Goal: Find specific page/section: Find specific page/section

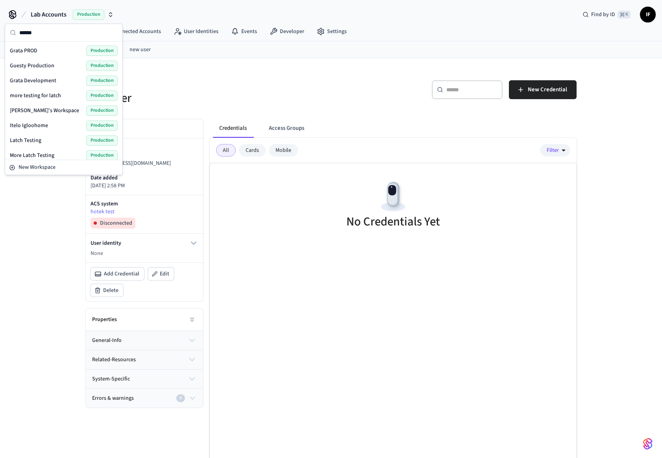
click at [296, 88] on p "User" at bounding box center [205, 85] width 241 height 10
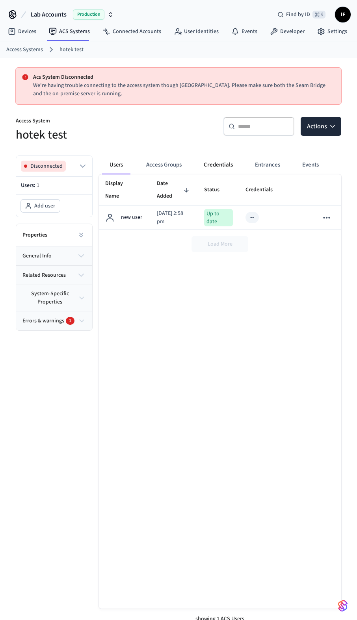
click at [217, 168] on button "Credentials" at bounding box center [218, 165] width 42 height 19
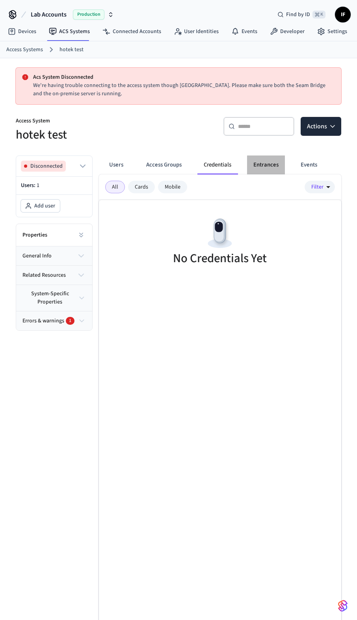
click at [263, 163] on button "Entrances" at bounding box center [266, 165] width 38 height 19
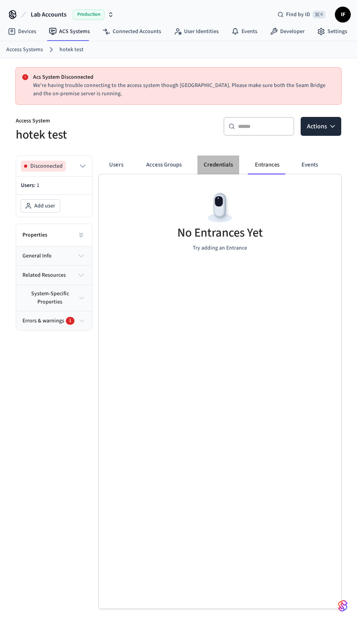
click at [200, 158] on button "Credentials" at bounding box center [218, 165] width 42 height 19
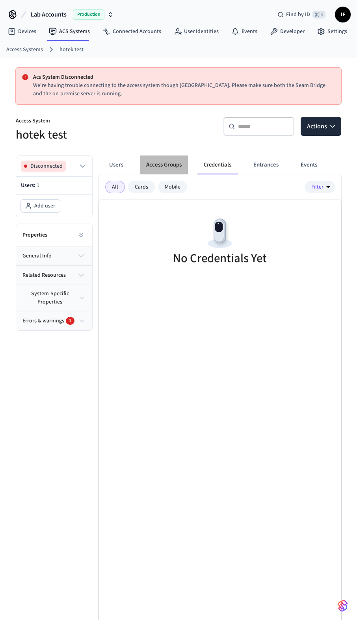
click at [172, 159] on button "Access Groups" at bounding box center [164, 165] width 48 height 19
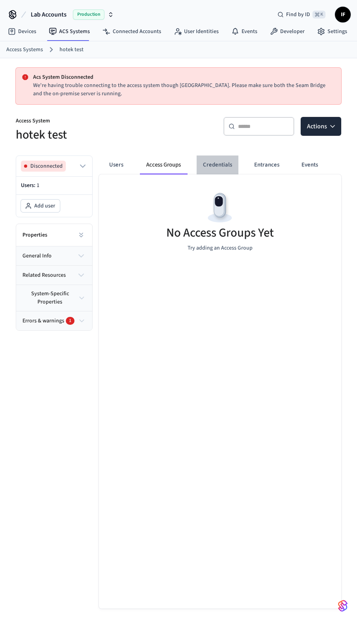
click at [221, 166] on button "Credentials" at bounding box center [217, 165] width 42 height 19
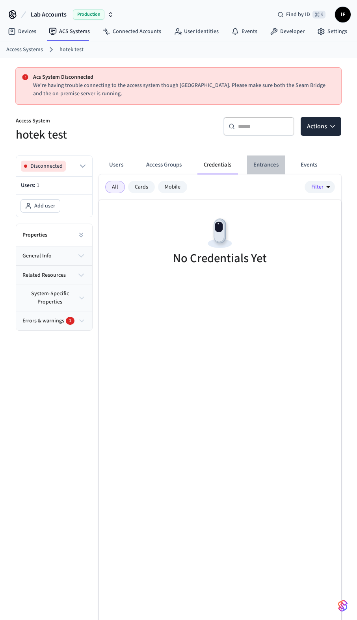
click at [256, 165] on button "Entrances" at bounding box center [266, 165] width 38 height 19
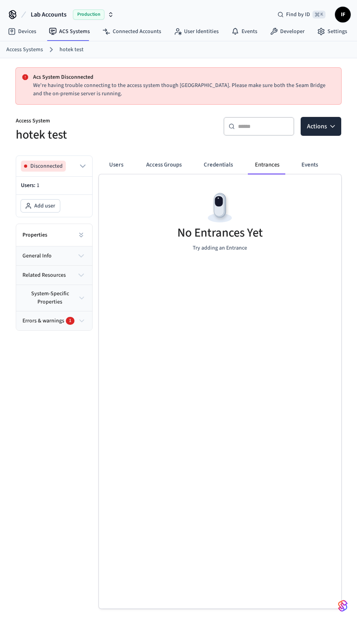
click at [131, 161] on div "Users Access Groups Credentials Entrances Events" at bounding box center [217, 165] width 231 height 19
click at [123, 161] on button "Users" at bounding box center [116, 165] width 28 height 19
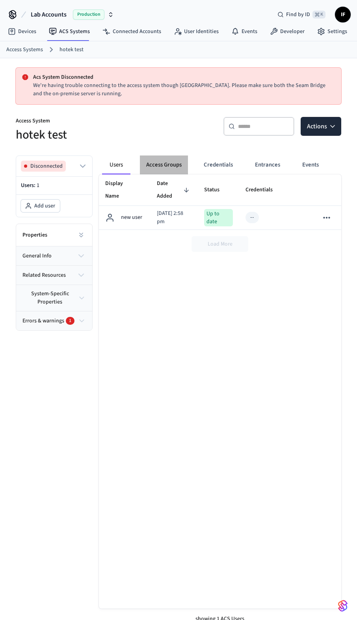
click at [179, 162] on button "Access Groups" at bounding box center [164, 165] width 48 height 19
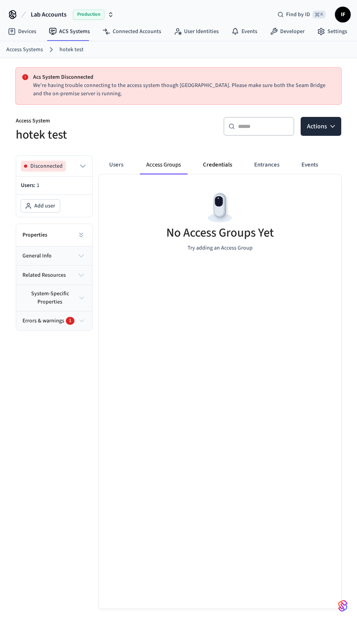
click at [211, 164] on button "Credentials" at bounding box center [217, 165] width 42 height 19
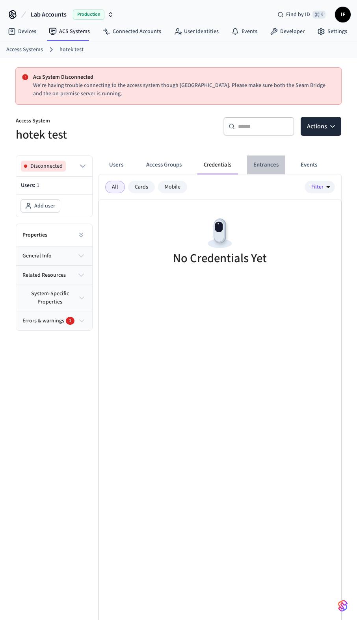
click at [257, 163] on button "Entrances" at bounding box center [266, 165] width 38 height 19
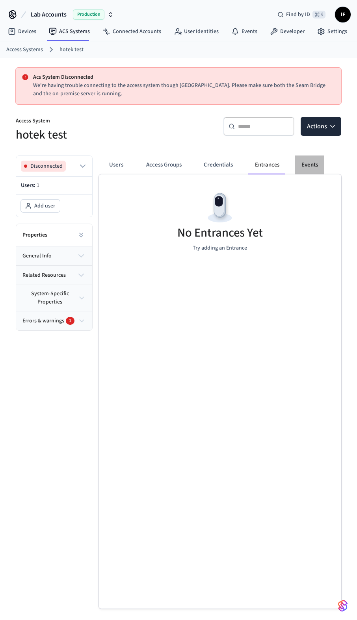
click at [303, 164] on button "Events" at bounding box center [309, 165] width 29 height 19
